Goal: Navigation & Orientation: Find specific page/section

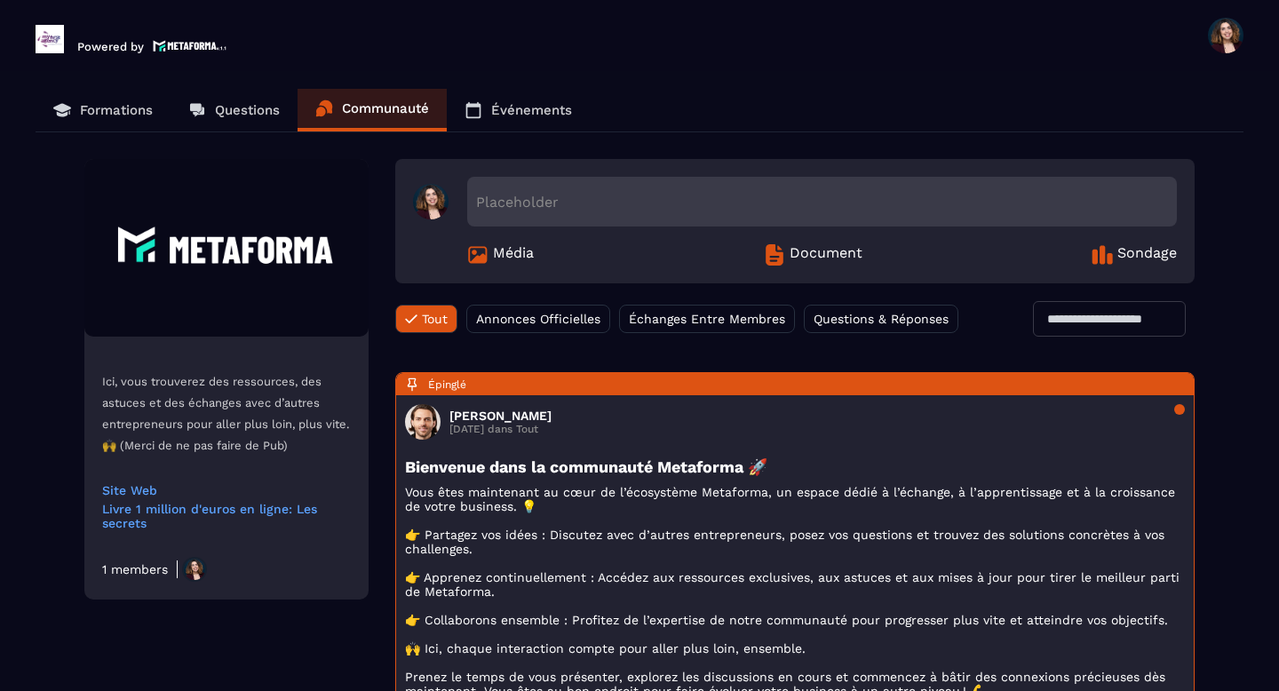
click at [874, 309] on div "Questions & Réponses" at bounding box center [881, 319] width 155 height 28
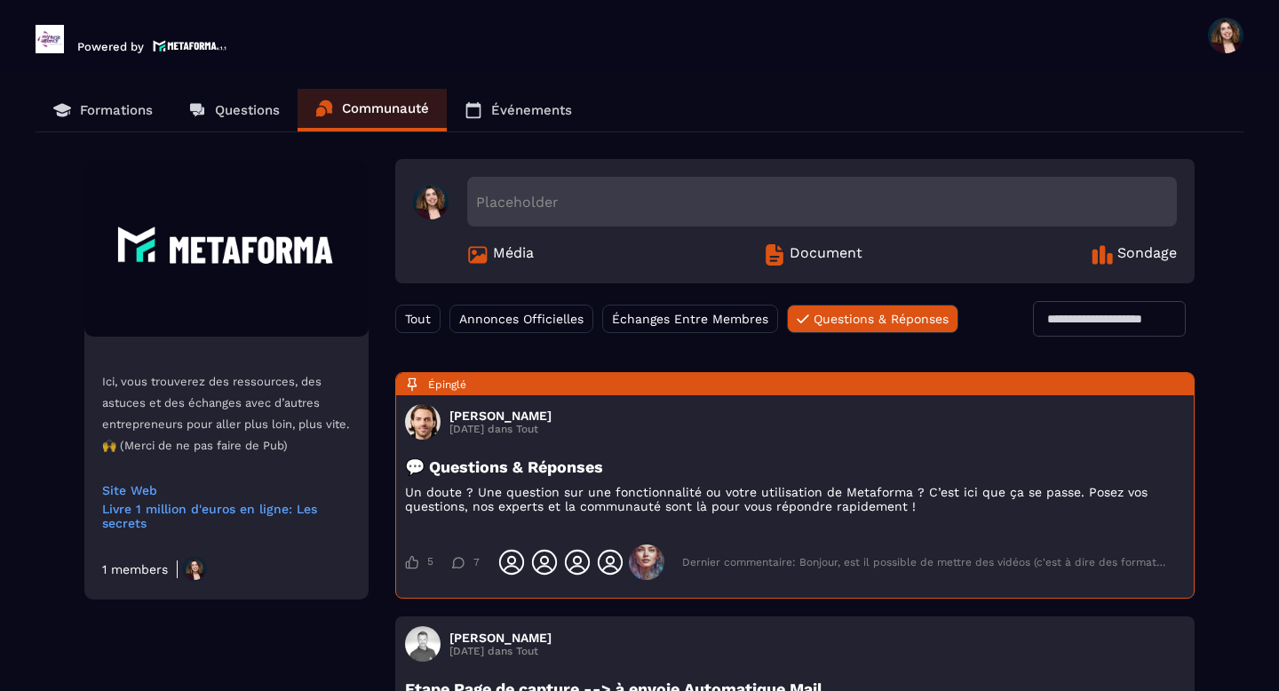
click at [510, 110] on p "Événements" at bounding box center [531, 110] width 81 height 16
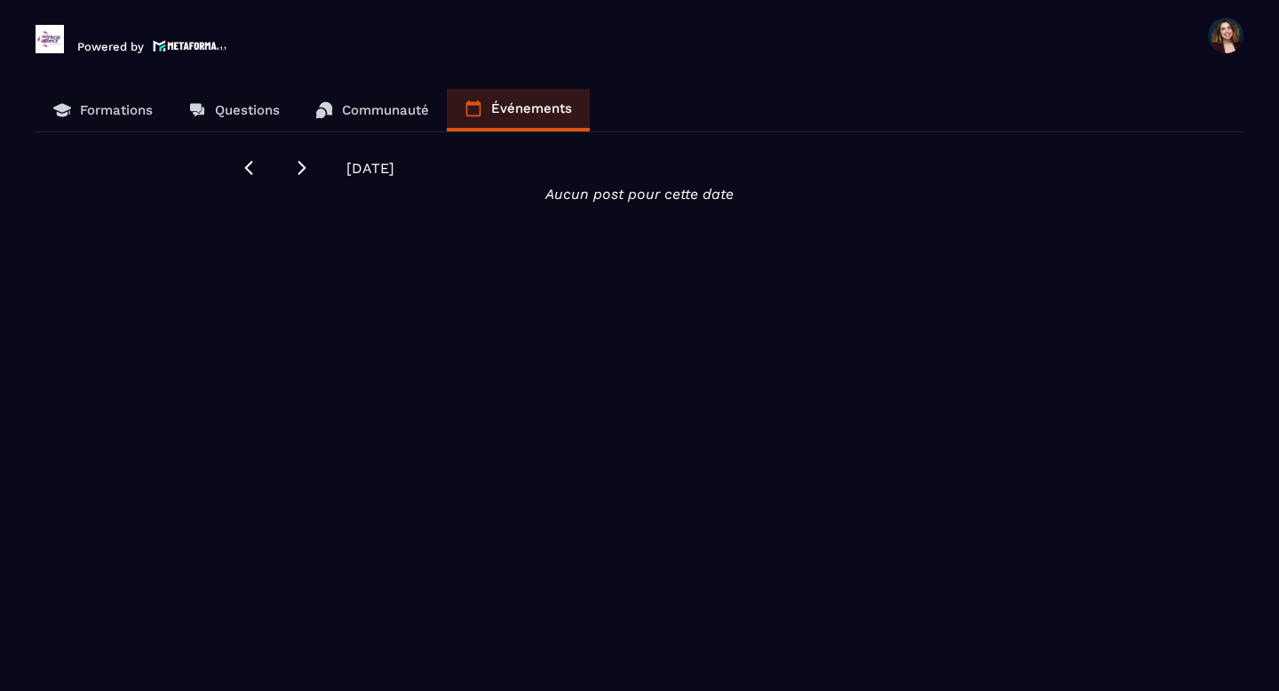
click at [108, 108] on p "Formations" at bounding box center [116, 110] width 73 height 16
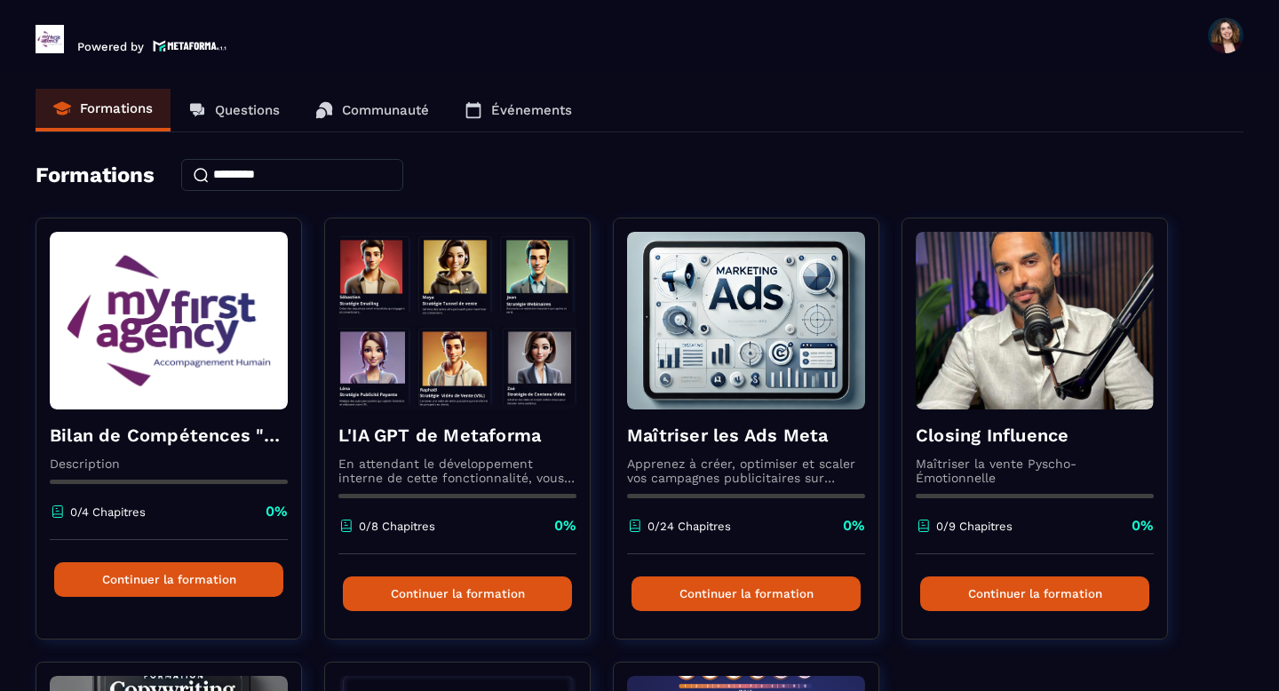
click at [228, 107] on p "Questions" at bounding box center [247, 110] width 65 height 16
